Goal: Transaction & Acquisition: Purchase product/service

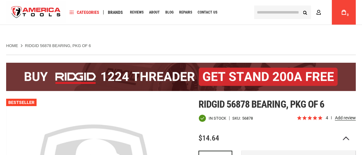
scroll to position [92, 0]
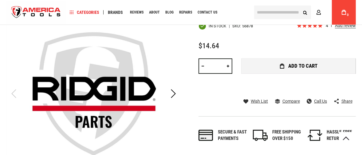
click at [296, 65] on span "Add to Cart" at bounding box center [302, 65] width 29 height 5
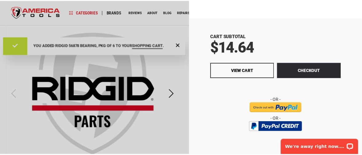
scroll to position [79, 0]
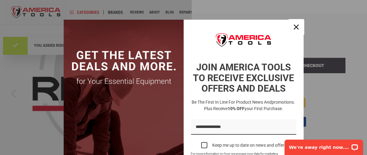
drag, startPoint x: 294, startPoint y: 26, endPoint x: 351, endPoint y: 67, distance: 70.4
click at [295, 26] on icon "close icon" at bounding box center [296, 27] width 5 height 5
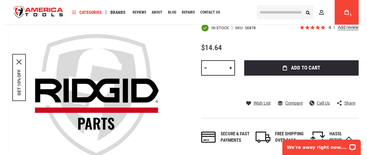
scroll to position [92, 0]
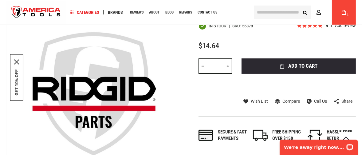
drag, startPoint x: 310, startPoint y: 66, endPoint x: 313, endPoint y: 65, distance: 3.3
click at [310, 66] on span "Add to Cart" at bounding box center [302, 65] width 29 height 5
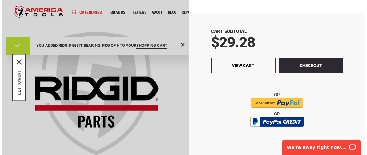
scroll to position [78, 0]
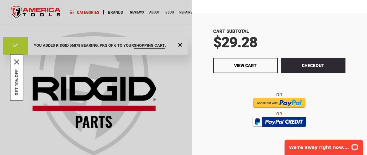
click at [317, 66] on button "Checkout" at bounding box center [313, 65] width 65 height 15
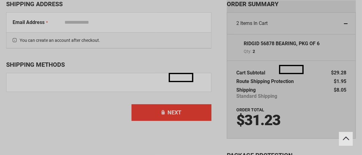
select select "**"
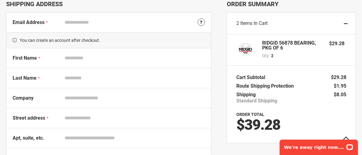
click at [106, 21] on input "Email Address" at bounding box center [133, 23] width 143 height 12
type input "**********"
click at [53, 57] on label "First Name" at bounding box center [37, 59] width 49 height 9
click at [62, 57] on input "First Name" at bounding box center [133, 58] width 143 height 12
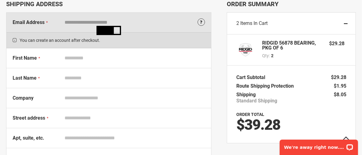
click at [88, 60] on input "First Name" at bounding box center [133, 58] width 143 height 12
type input "*******"
type input "***"
type input "**********"
type input "*********"
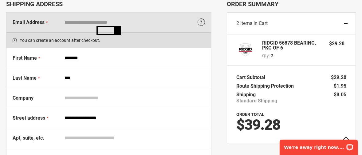
select select "**"
type input "*****"
type input "**********"
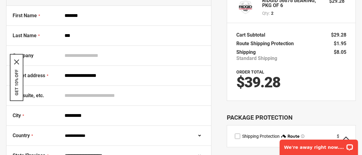
scroll to position [40, 0]
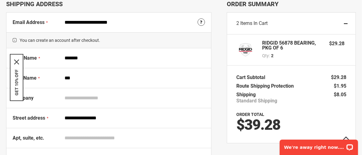
click at [298, 24] on div "2 Items in Cart" at bounding box center [291, 24] width 129 height 22
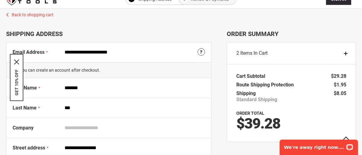
scroll to position [0, 0]
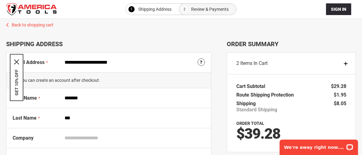
click at [347, 63] on div "2 Items in Cart" at bounding box center [291, 64] width 129 height 22
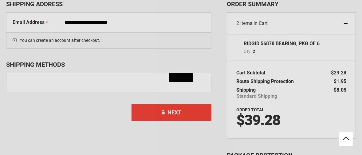
select select "**"
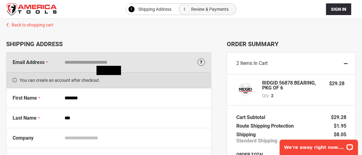
click at [348, 64] on div "2 Items in Cart" at bounding box center [291, 64] width 129 height 22
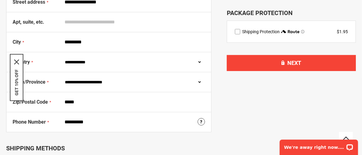
scroll to position [61, 0]
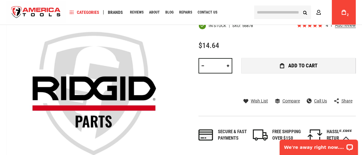
click at [302, 68] on span "Add to Cart" at bounding box center [302, 65] width 29 height 5
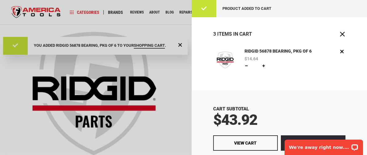
click at [339, 34] on span "Close" at bounding box center [342, 34] width 6 height 6
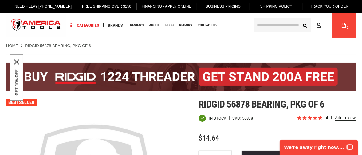
click at [346, 118] on span "4 reviews" at bounding box center [341, 117] width 30 height 5
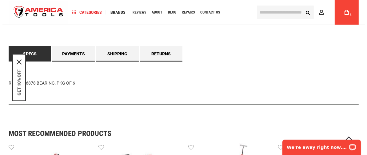
scroll to position [417, 0]
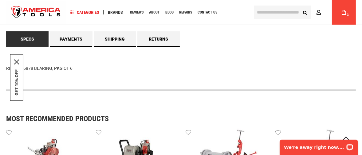
click at [347, 15] on span "3" at bounding box center [348, 15] width 4 height 4
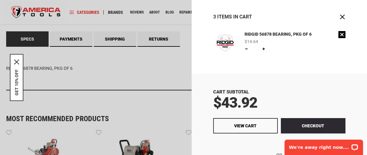
click at [339, 36] on link "Remove" at bounding box center [341, 34] width 7 height 7
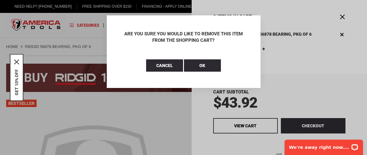
click at [335, 85] on aside "Close Are you sure you would like to remove this item from the shopping cart? C…" at bounding box center [183, 77] width 367 height 155
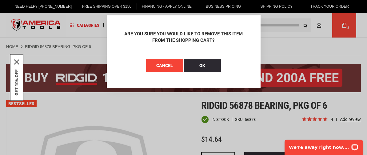
click at [168, 64] on span "Cancel" at bounding box center [164, 65] width 17 height 5
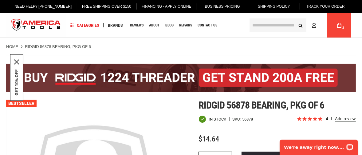
click at [342, 28] on span "3" at bounding box center [344, 28] width 4 height 4
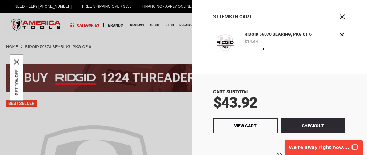
click at [247, 51] on link at bounding box center [246, 48] width 5 height 5
type input "*"
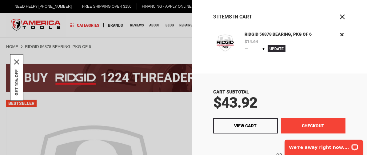
click at [308, 123] on button "Checkout" at bounding box center [313, 125] width 65 height 15
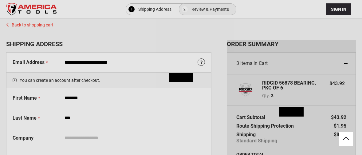
select select "**"
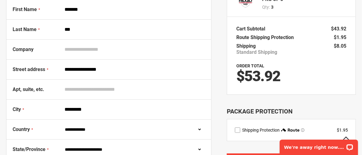
scroll to position [31, 0]
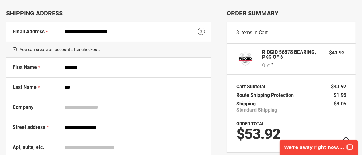
click at [349, 33] on div "3 Items in Cart" at bounding box center [291, 33] width 129 height 22
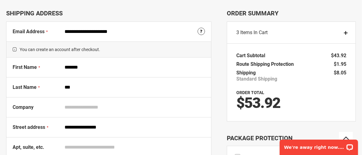
click at [348, 36] on div "3 Items in Cart" at bounding box center [291, 33] width 129 height 22
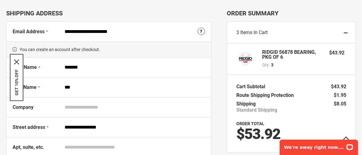
click at [292, 67] on div "Qty 3" at bounding box center [292, 65] width 61 height 6
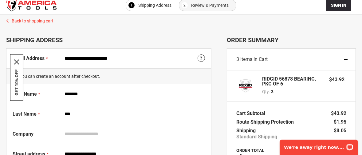
scroll to position [0, 0]
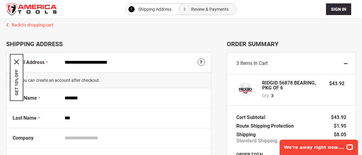
click at [268, 63] on span "Items in Cart" at bounding box center [253, 63] width 27 height 6
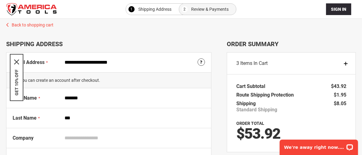
drag, startPoint x: 265, startPoint y: 62, endPoint x: 263, endPoint y: 66, distance: 4.9
click at [265, 64] on span "Items in Cart" at bounding box center [253, 63] width 27 height 6
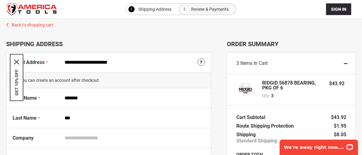
click at [261, 98] on div "RIDGID 56878 BEARING, PKG OF 6 Qty 3 $43.92" at bounding box center [291, 90] width 110 height 18
click at [299, 93] on div "RIDGID 56878 BEARING, PKG OF 6 Qty 3" at bounding box center [295, 90] width 67 height 18
click at [325, 92] on div "RIDGID 56878 BEARING, PKG OF 6 Qty 3" at bounding box center [295, 90] width 67 height 18
click at [326, 93] on div "RIDGID 56878 BEARING, PKG OF 6 Qty 3" at bounding box center [295, 90] width 67 height 18
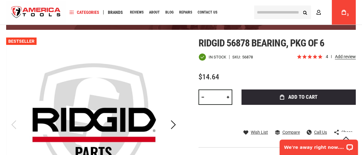
click at [203, 99] on link at bounding box center [203, 96] width 9 height 15
click at [204, 98] on link at bounding box center [203, 96] width 9 height 15
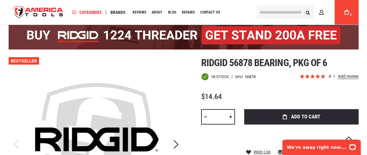
scroll to position [31, 0]
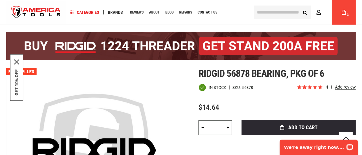
click at [345, 11] on icon at bounding box center [344, 12] width 4 height 5
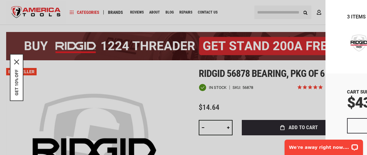
click at [338, 34] on link "Remove" at bounding box center [341, 34] width 7 height 7
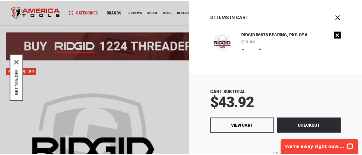
scroll to position [0, 0]
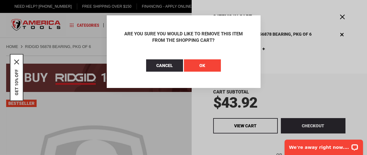
click at [204, 65] on span "OK" at bounding box center [203, 65] width 6 height 5
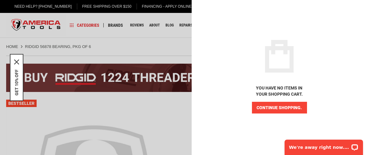
click at [270, 109] on span "Continue Shopping." at bounding box center [279, 107] width 45 height 5
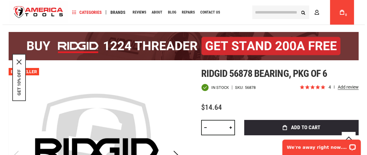
scroll to position [61, 0]
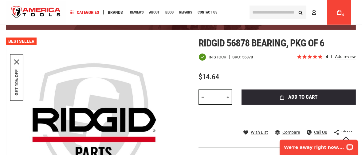
click at [229, 98] on link at bounding box center [228, 96] width 9 height 15
type input "*"
click at [318, 99] on button "Add to Cart" at bounding box center [299, 96] width 114 height 15
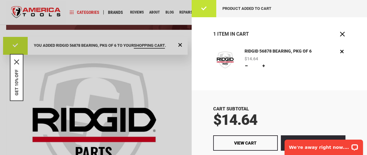
scroll to position [31, 0]
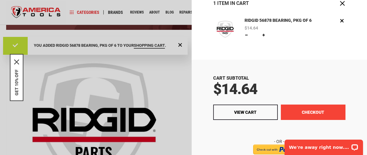
click at [310, 112] on button "Checkout" at bounding box center [313, 112] width 65 height 15
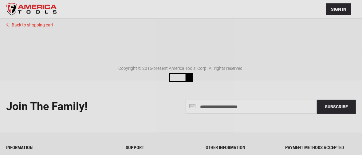
scroll to position [40, 0]
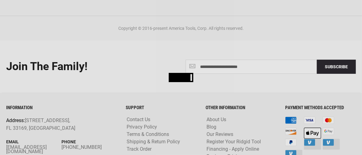
select select "**"
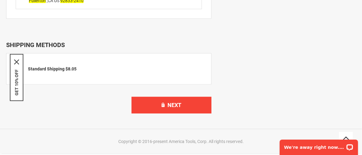
scroll to position [409, 0]
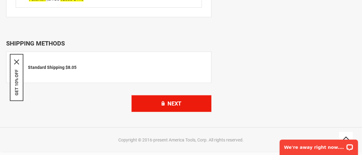
click at [179, 104] on span "Next" at bounding box center [175, 103] width 14 height 6
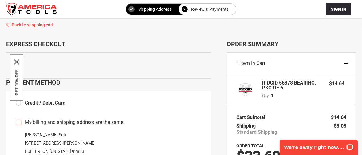
click at [20, 104] on label "Credit / Debit Card" at bounding box center [41, 103] width 50 height 7
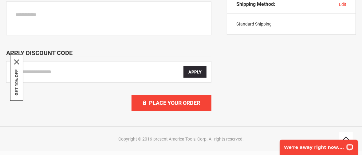
scroll to position [369, 0]
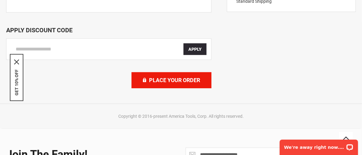
click at [162, 82] on span "Place Your Order" at bounding box center [174, 80] width 51 height 6
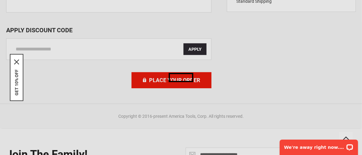
scroll to position [430, 0]
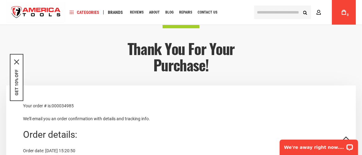
scroll to position [61, 0]
